Goal: Find specific page/section: Find specific page/section

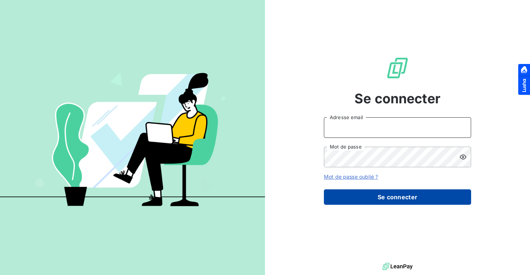
type input "[PERSON_NAME][EMAIL_ADDRESS][PERSON_NAME][DOMAIN_NAME]"
click at [377, 190] on button "Se connecter" at bounding box center [397, 196] width 147 height 15
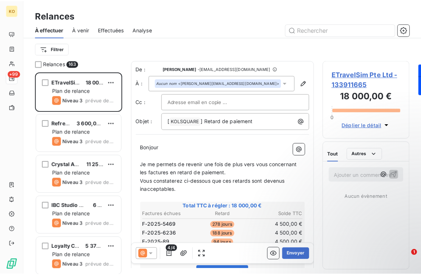
scroll to position [0, 0]
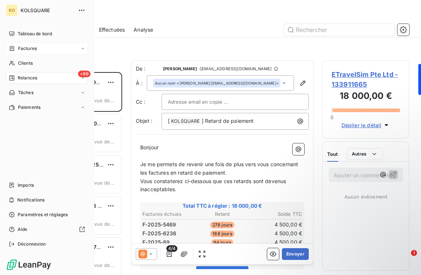
click at [32, 46] on span "Factures" at bounding box center [27, 48] width 19 height 7
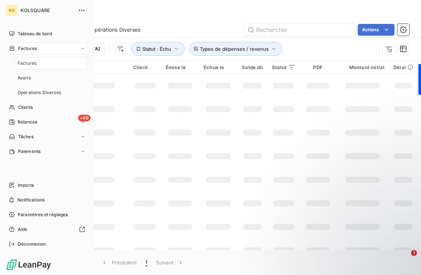
click at [33, 64] on span "Factures" at bounding box center [27, 63] width 19 height 7
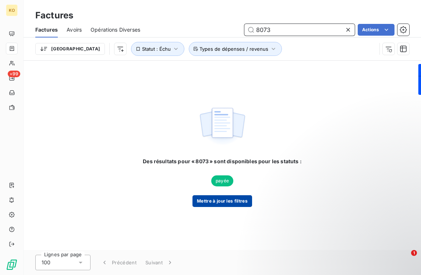
type input "8073"
click at [241, 202] on button "Mettre à jour les filtres" at bounding box center [222, 201] width 60 height 12
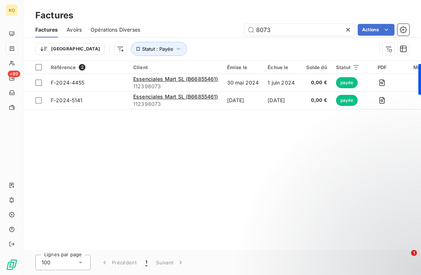
click at [347, 26] on icon at bounding box center [347, 29] width 7 height 7
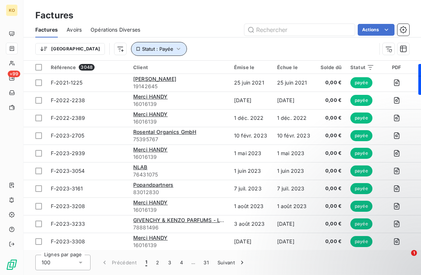
click at [177, 48] on icon "button" at bounding box center [179, 49] width 4 height 2
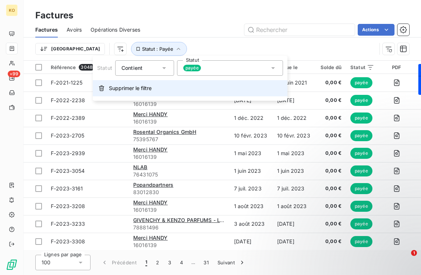
click at [140, 89] on span "Supprimer le filtre" at bounding box center [130, 88] width 43 height 7
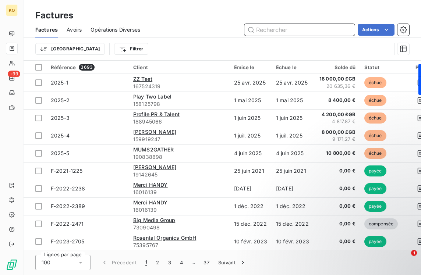
click at [273, 27] on input "text" at bounding box center [299, 30] width 110 height 12
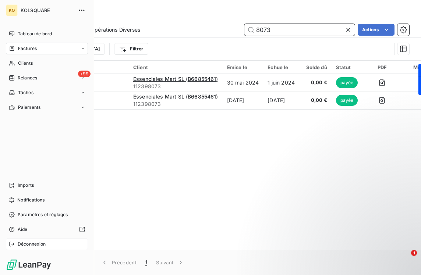
type input "8073"
click at [24, 241] on span "Déconnexion" at bounding box center [32, 244] width 28 height 7
